Goal: Transaction & Acquisition: Download file/media

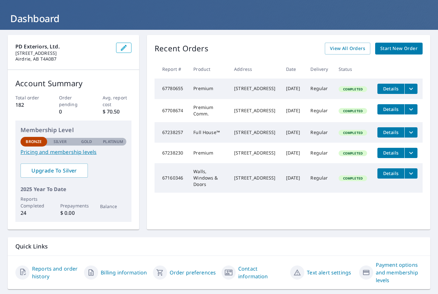
scroll to position [29, 0]
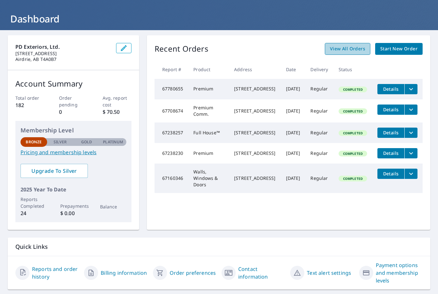
click at [358, 52] on span "View All Orders" at bounding box center [347, 49] width 35 height 8
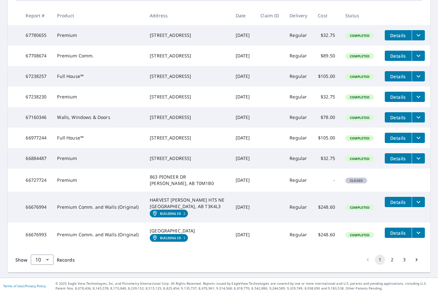
scroll to position [129, 0]
click at [418, 206] on icon "filesDropdownBtn-66676994" at bounding box center [418, 202] width 8 height 8
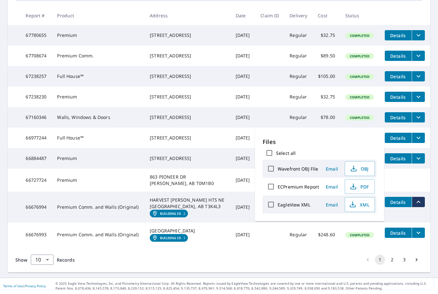
click at [230, 222] on td "[DATE]" at bounding box center [242, 207] width 25 height 31
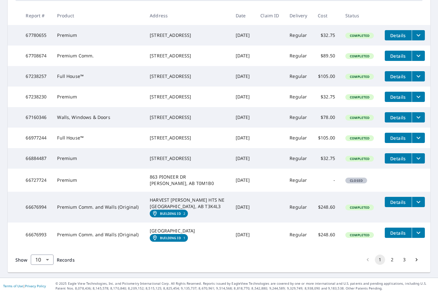
click at [176, 217] on link "Building ID 2" at bounding box center [169, 214] width 38 height 8
click at [71, 214] on td "Premium Comm. and Walls (Original)" at bounding box center [98, 207] width 93 height 31
click at [366, 210] on span "Completed" at bounding box center [359, 207] width 27 height 4
click at [316, 222] on td "$248.60" at bounding box center [326, 207] width 28 height 31
click at [174, 215] on em "Building ID" at bounding box center [170, 213] width 21 height 4
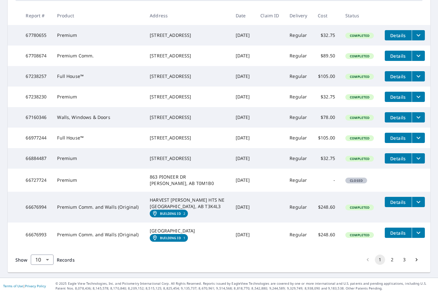
click at [396, 207] on button "Details" at bounding box center [397, 202] width 27 height 10
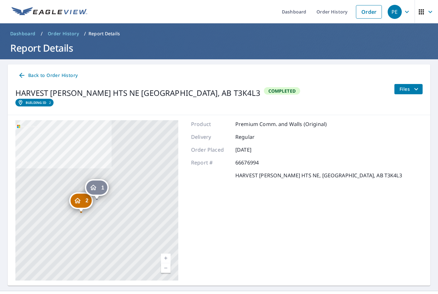
scroll to position [21, 0]
click at [416, 85] on icon "filesDropdownBtn-66676994" at bounding box center [416, 89] width 8 height 8
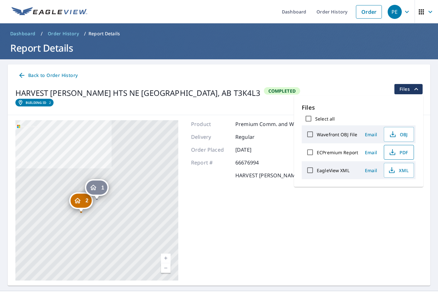
click at [395, 148] on span "PDF" at bounding box center [398, 152] width 21 height 8
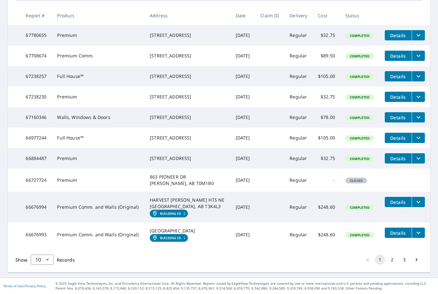
scroll to position [129, 0]
click at [406, 236] on span "Details" at bounding box center [397, 233] width 19 height 6
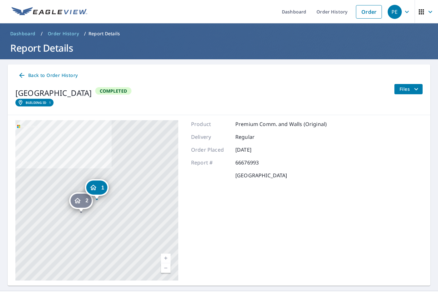
click at [411, 91] on span "Files" at bounding box center [409, 89] width 21 height 8
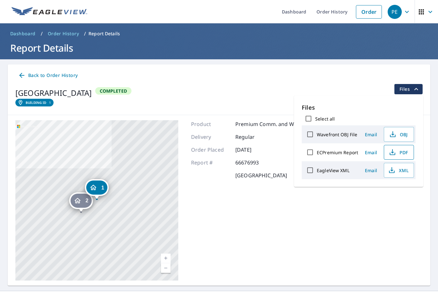
click at [399, 152] on span "PDF" at bounding box center [398, 152] width 21 height 8
